Goal: Task Accomplishment & Management: Manage account settings

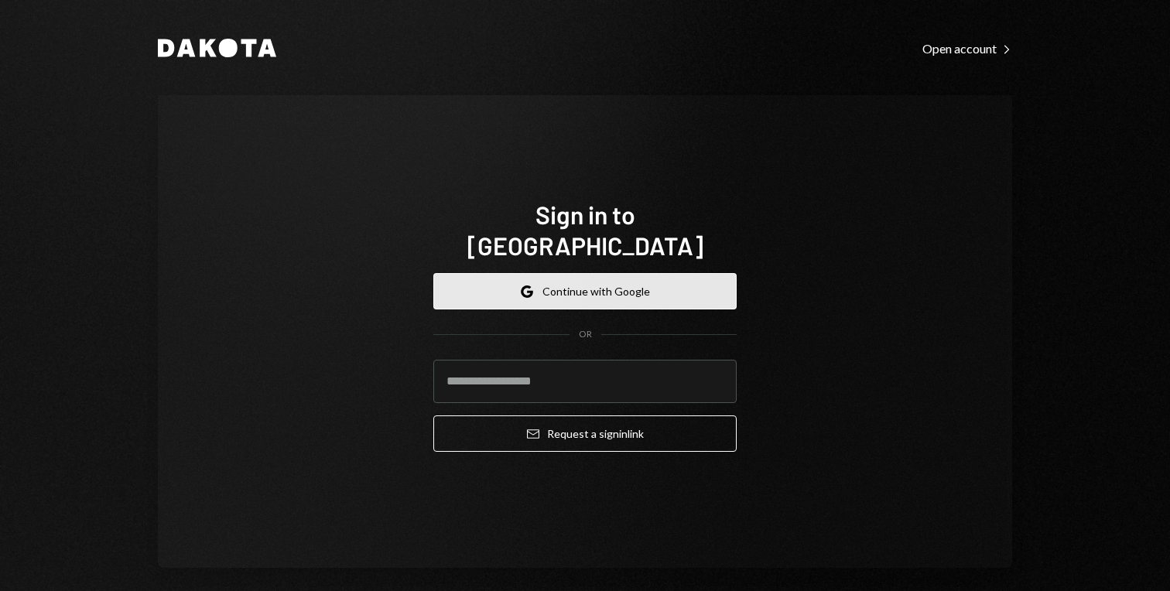
click at [606, 280] on button "Google Continue with Google" at bounding box center [584, 291] width 303 height 36
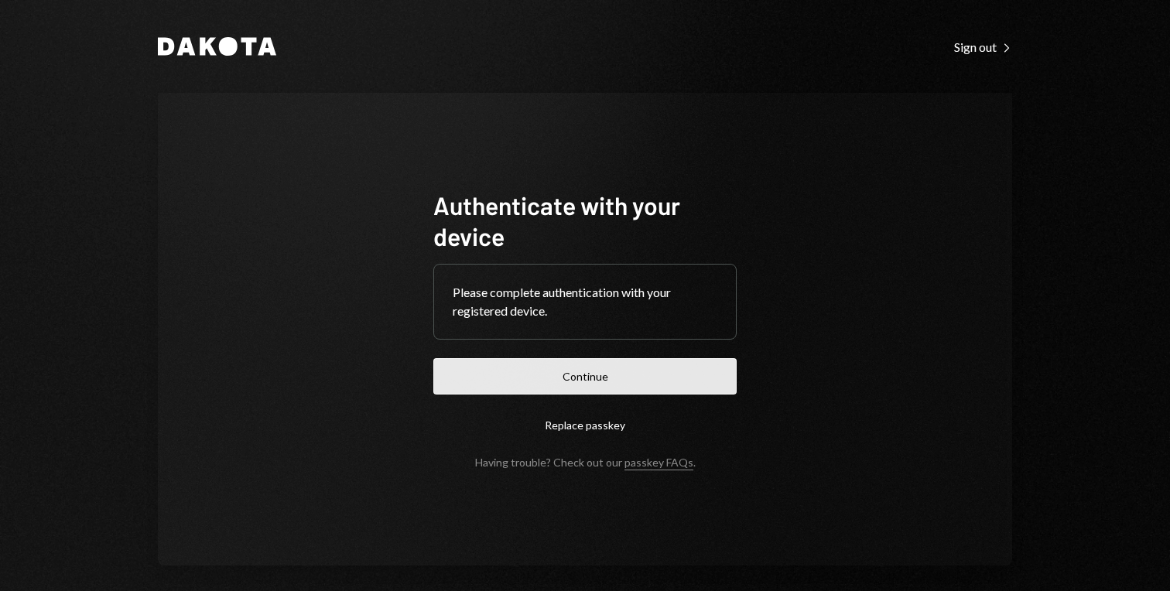
click at [596, 392] on button "Continue" at bounding box center [584, 376] width 303 height 36
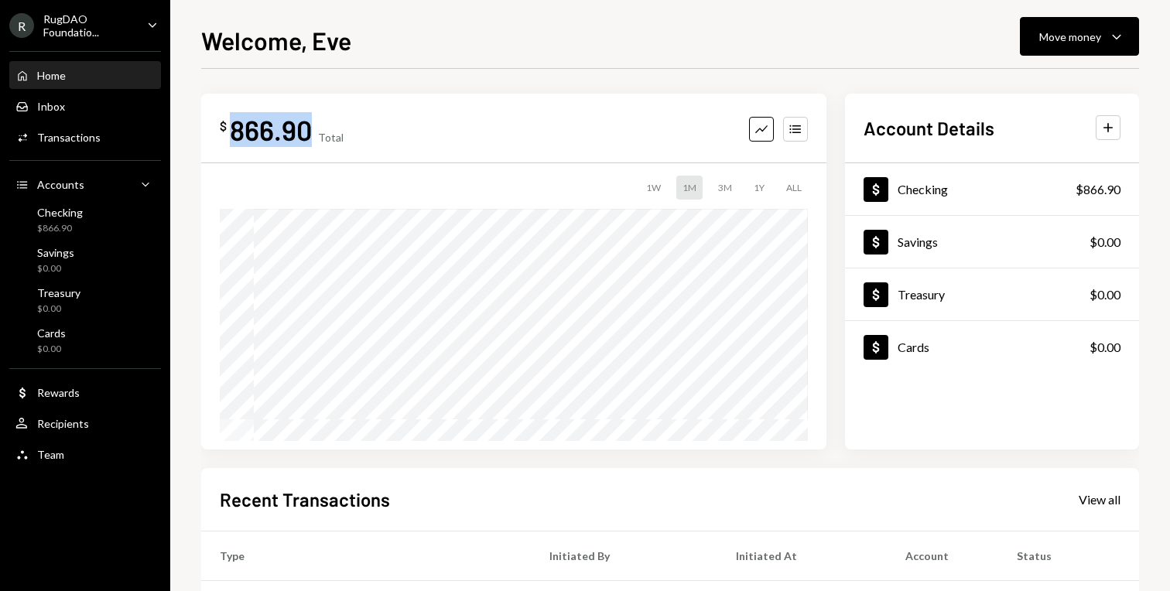
drag, startPoint x: 313, startPoint y: 132, endPoint x: 228, endPoint y: 119, distance: 85.3
click at [228, 119] on div "$ 866.90 Total" at bounding box center [282, 129] width 124 height 35
copy div "866.90"
